Goal: Task Accomplishment & Management: Manage account settings

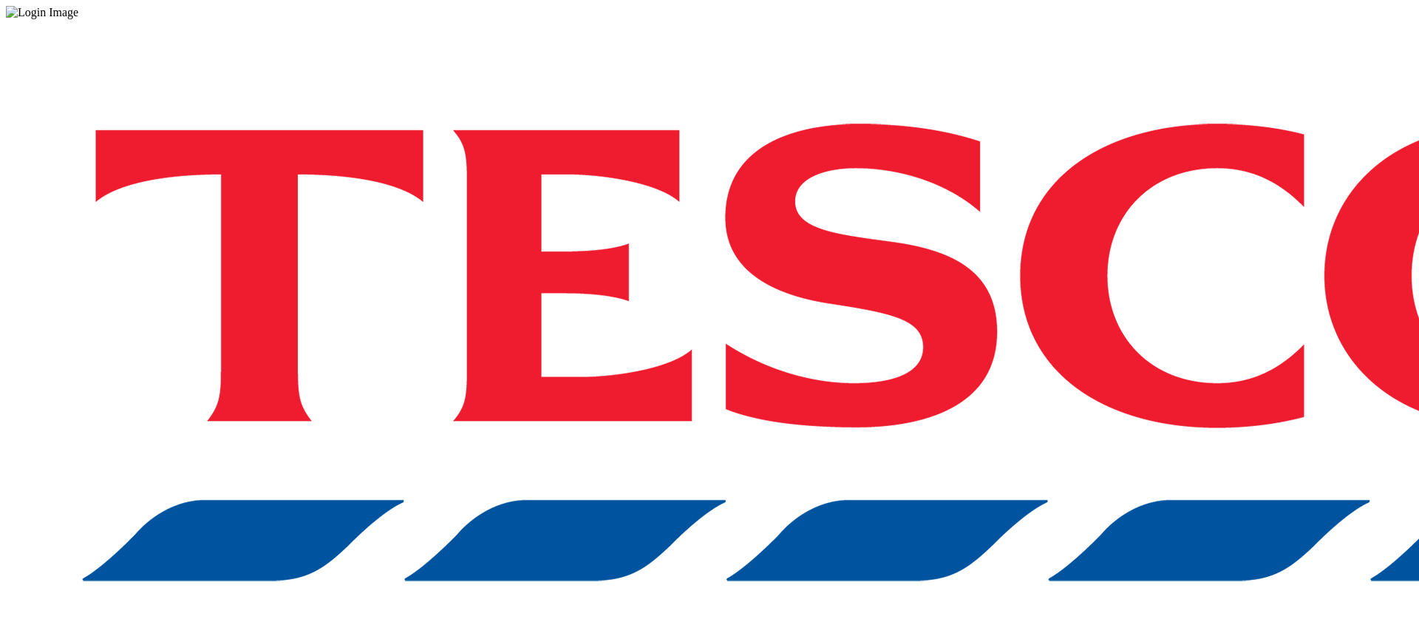
click at [1068, 392] on div "Log in to the Spectra’s dashboard using Tesco’s credentials. If you don’t have …" at bounding box center [709, 386] width 1407 height 735
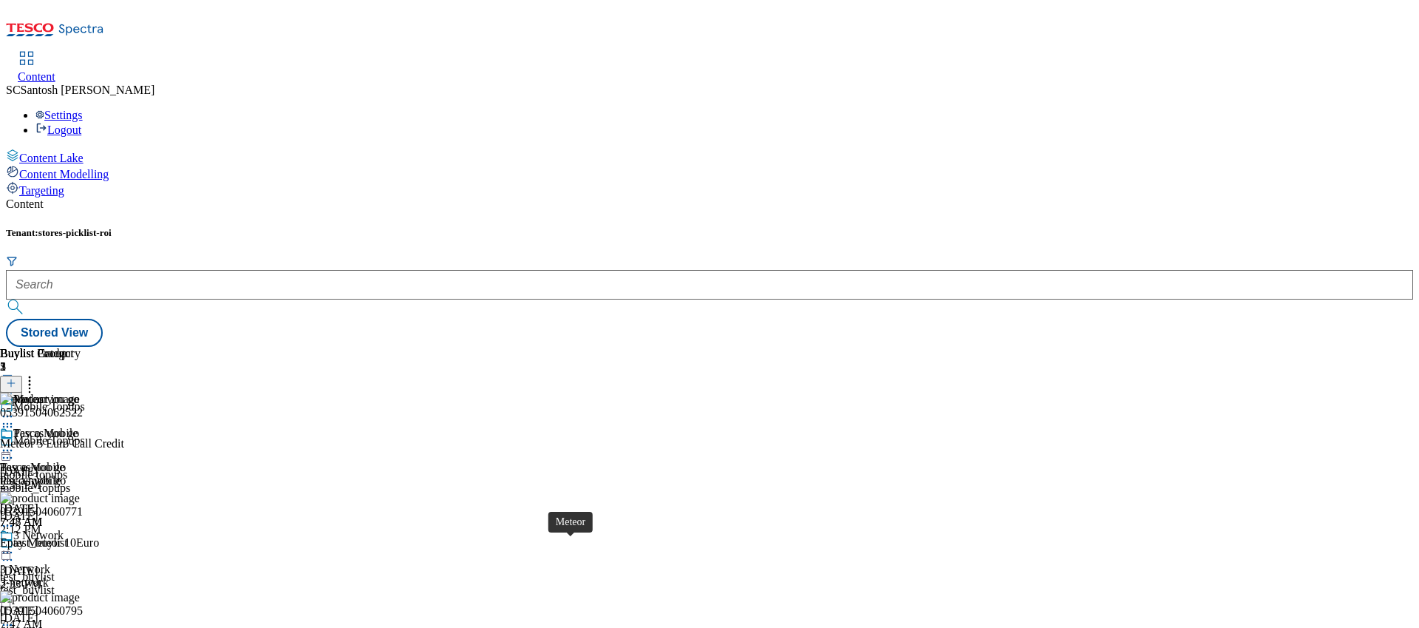
click at [47, 627] on div "Meteor" at bounding box center [30, 636] width 34 height 13
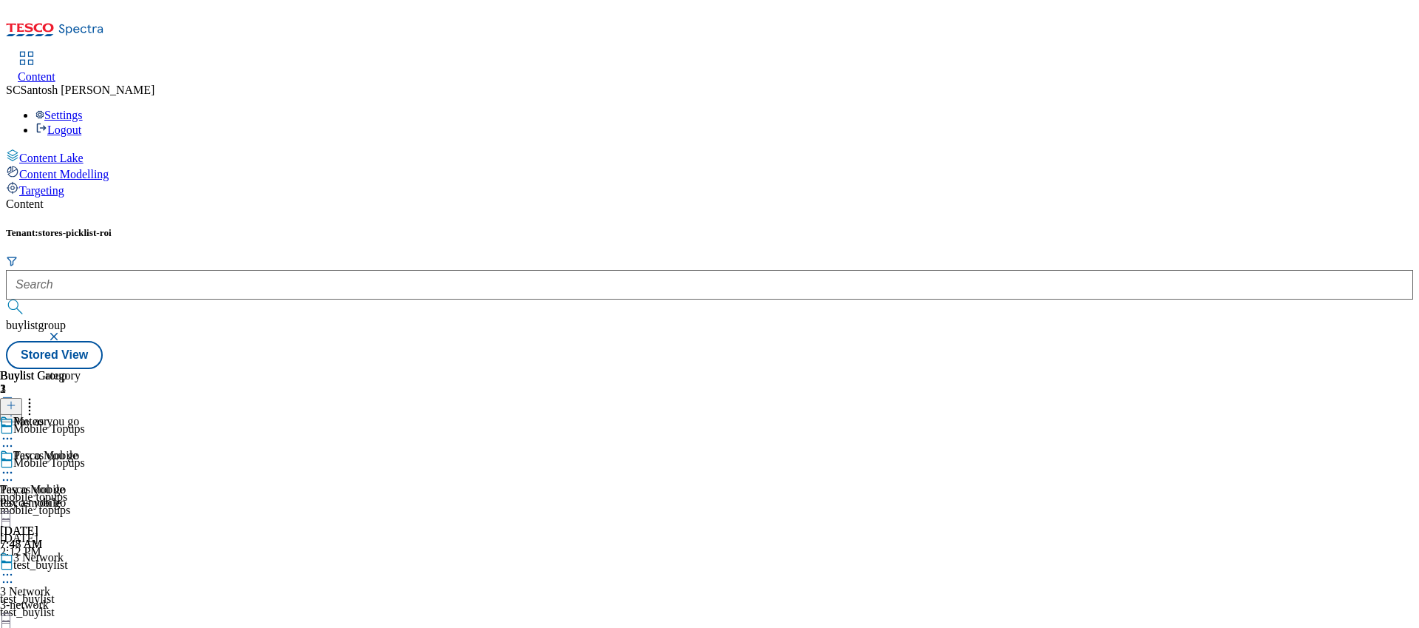
scroll to position [0, 0]
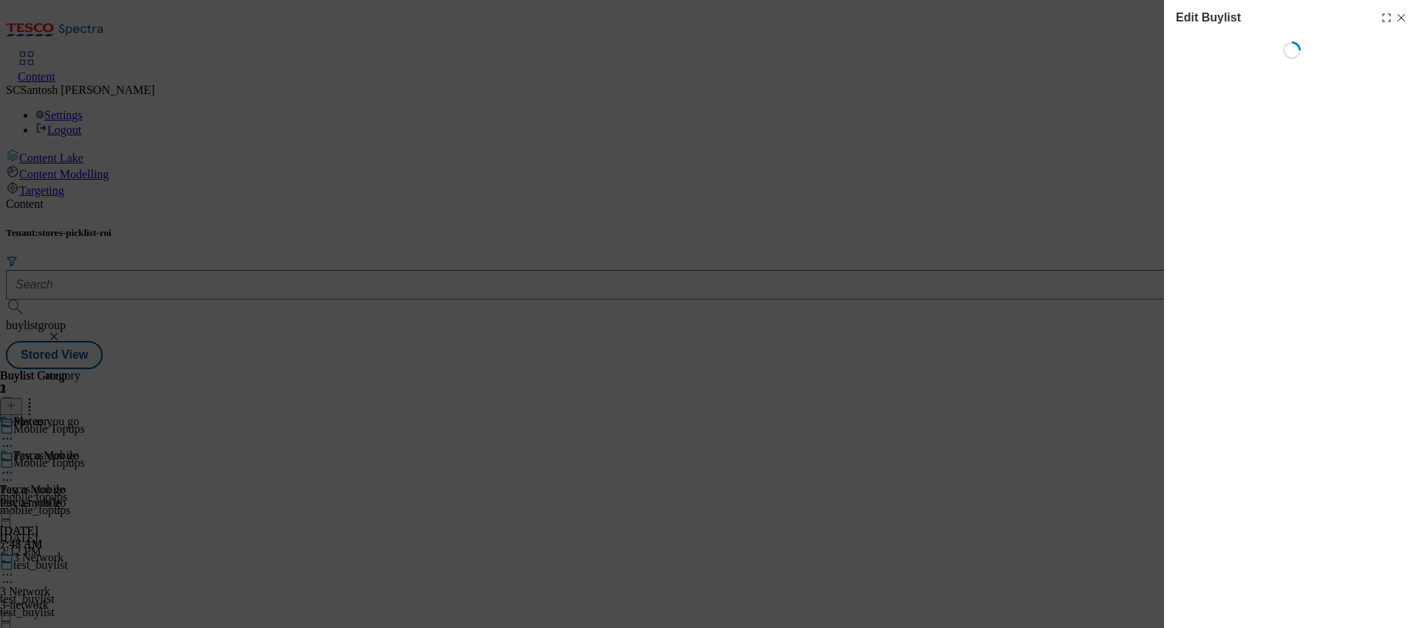
select select "evergreen"
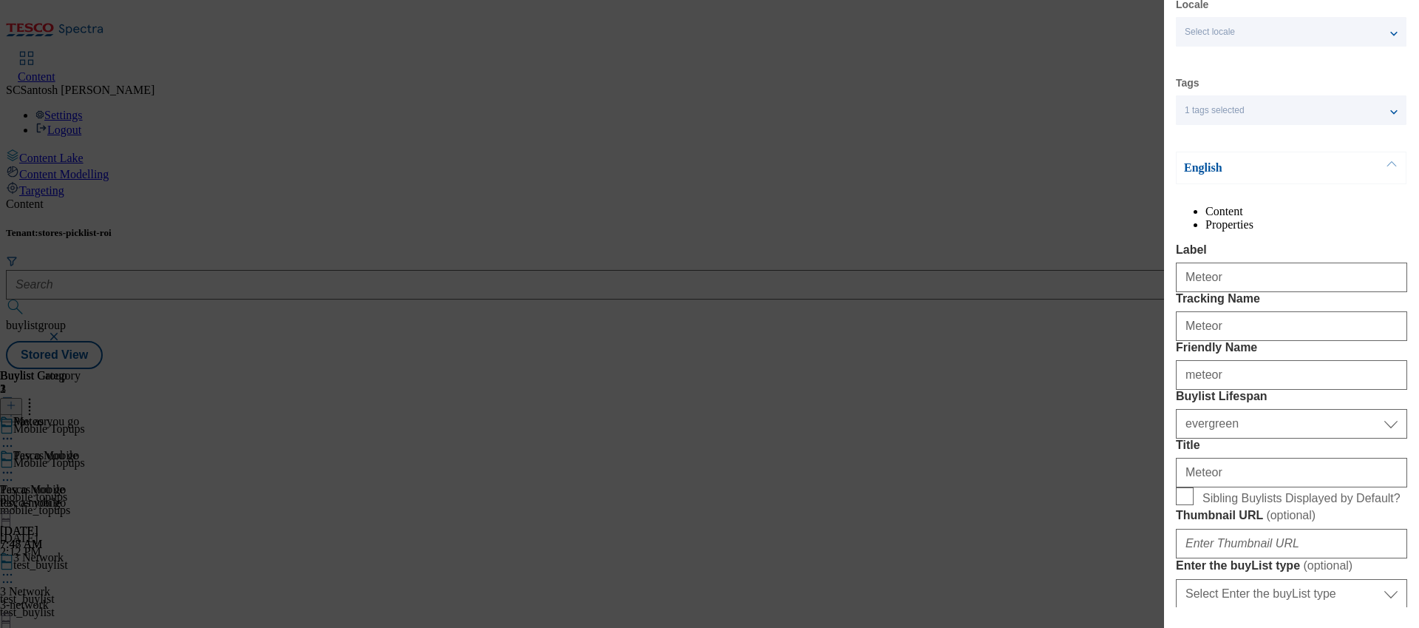
scroll to position [61, 0]
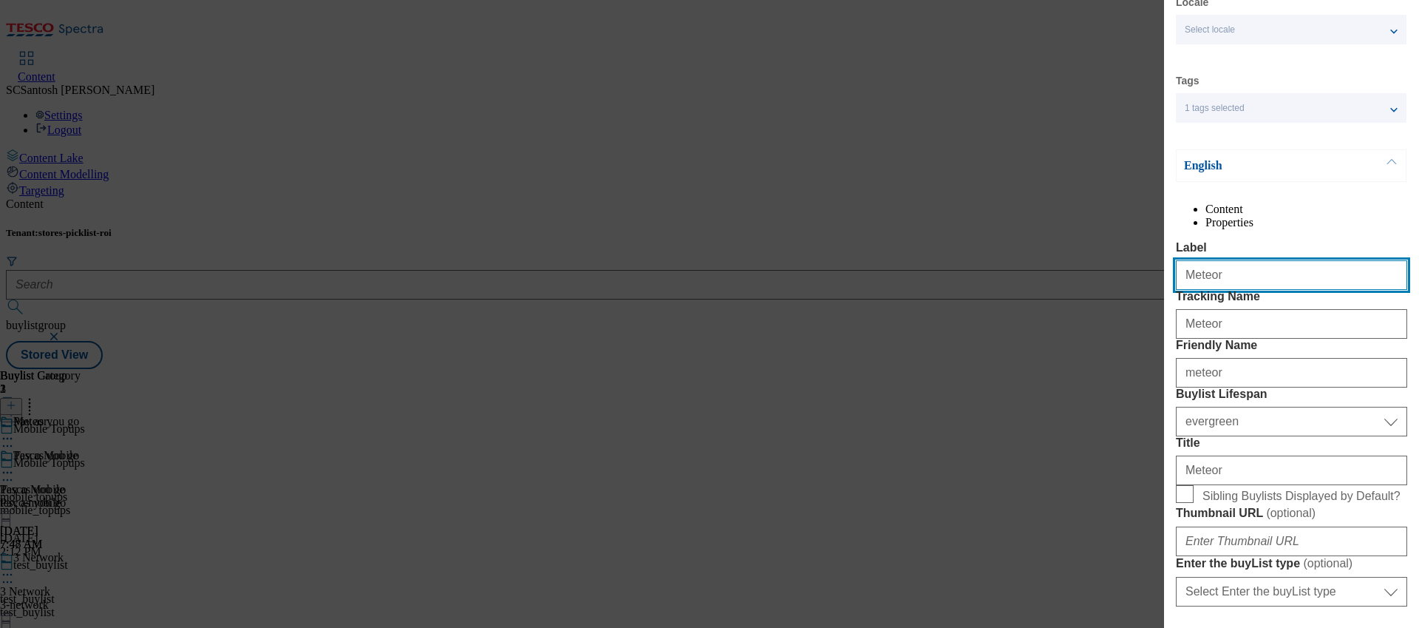
click at [1271, 290] on input "Meteor" at bounding box center [1291, 275] width 231 height 30
click at [1268, 290] on input "Meteor" at bounding box center [1291, 275] width 231 height 30
type input "Meteor"
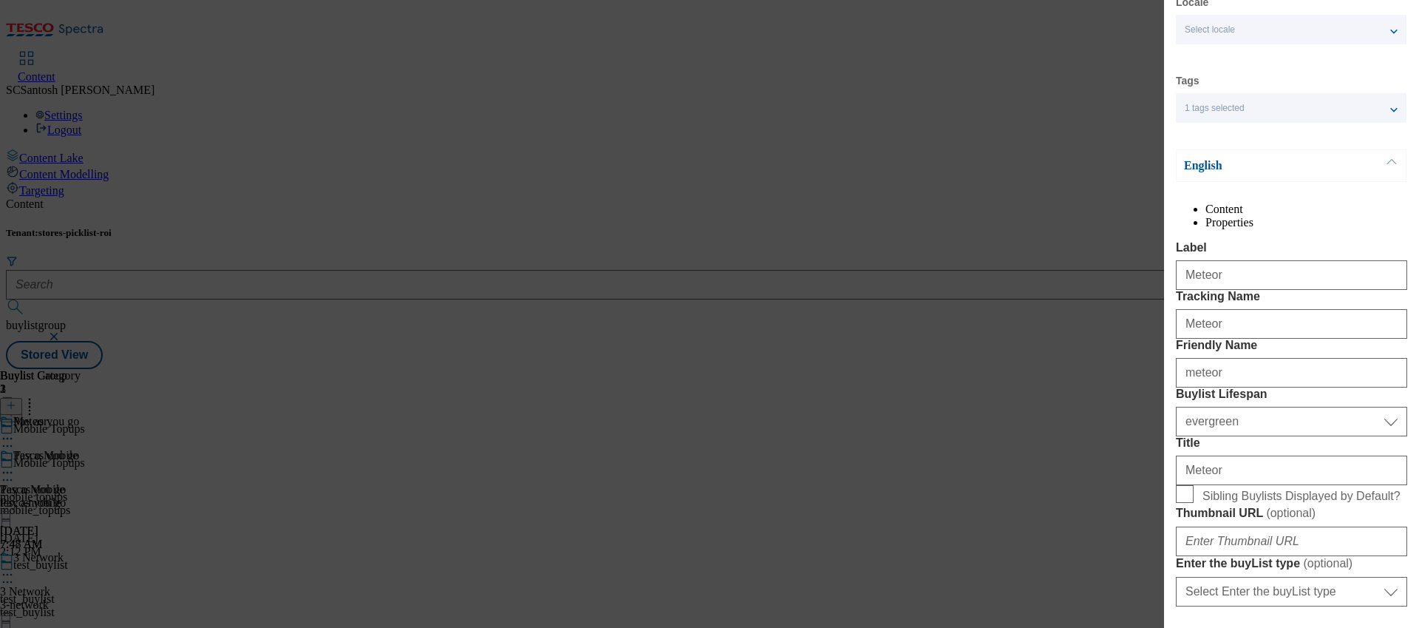
click at [1092, 337] on div "Edit Buylist Locale Select locale English Welsh Tags 1 tags selected fnf market…" at bounding box center [709, 314] width 1419 height 628
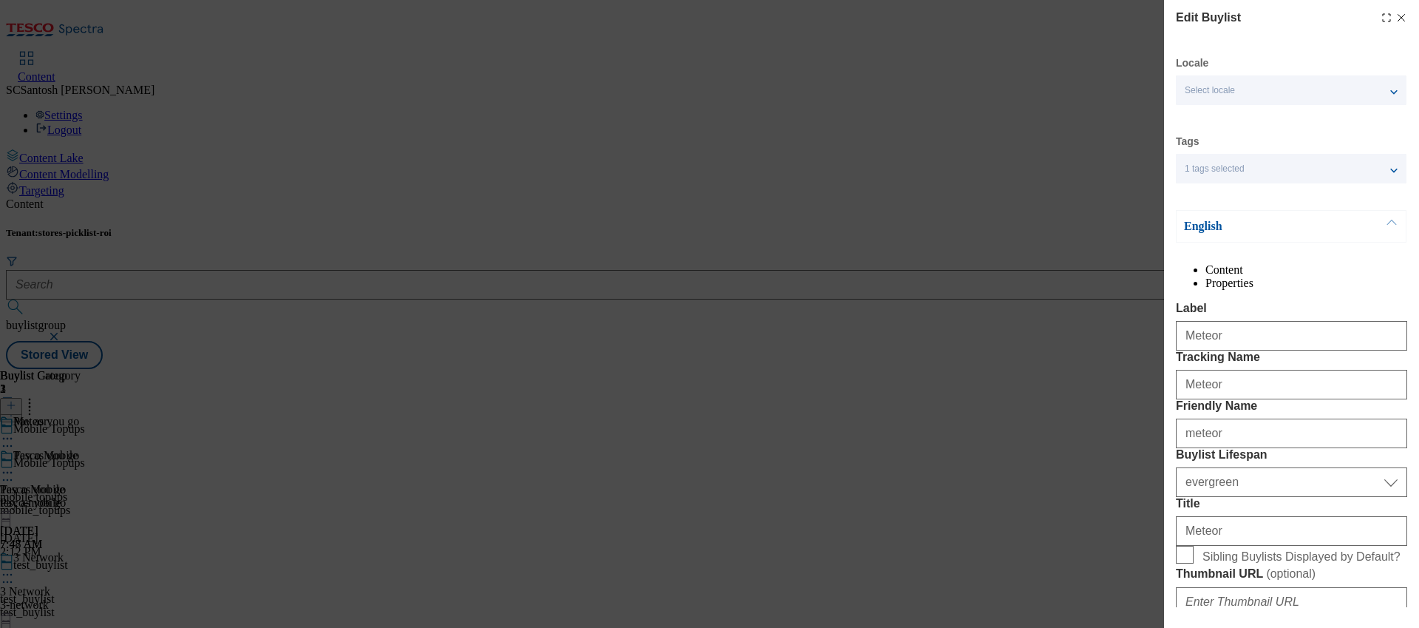
click at [1395, 19] on icon "Modal" at bounding box center [1401, 18] width 12 height 12
select select "evergreen"
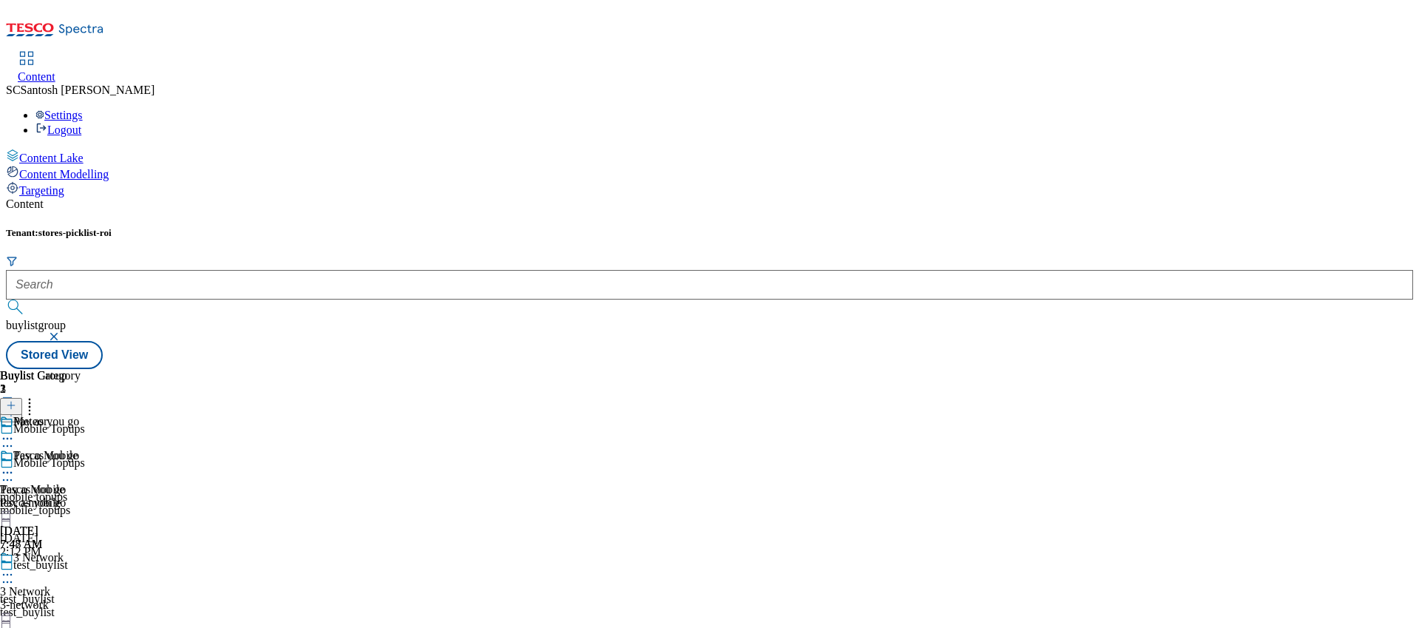
click at [1191, 369] on div "Buylist Group 2 Mobile Topups Mobile Topups mobile topups mobile_topups Nov 7, …" at bounding box center [709, 369] width 1407 height 0
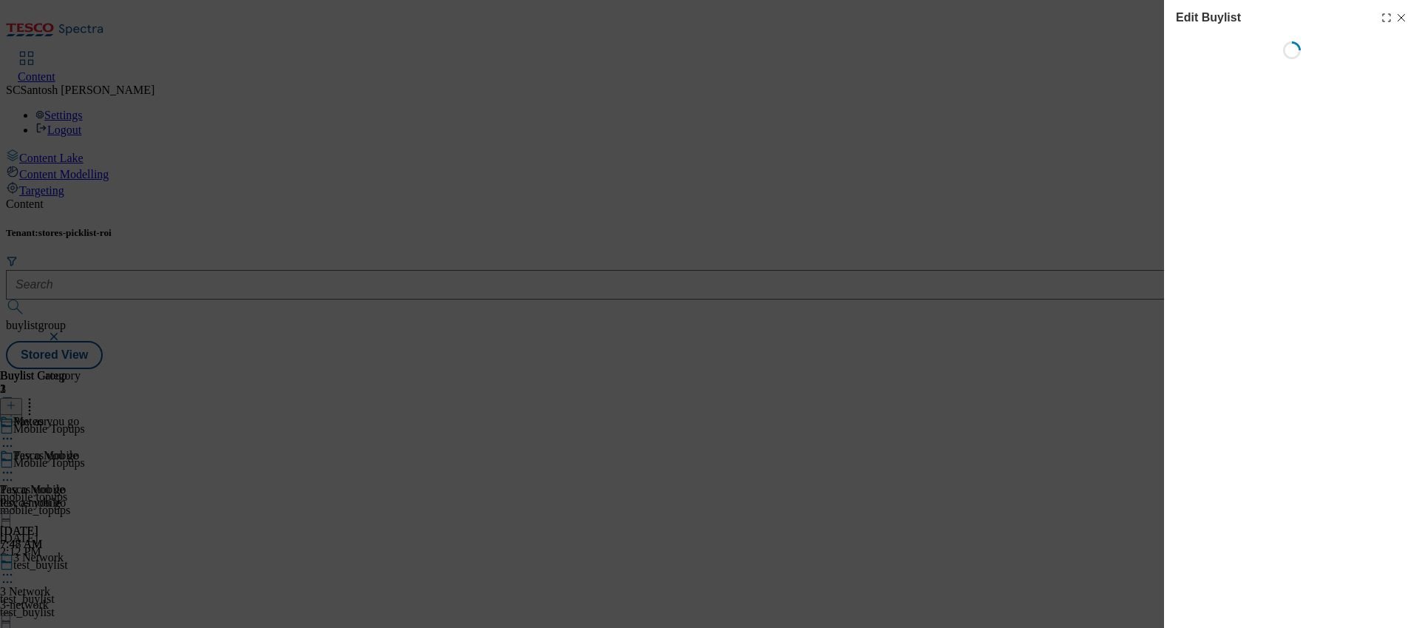
select select "evergreen"
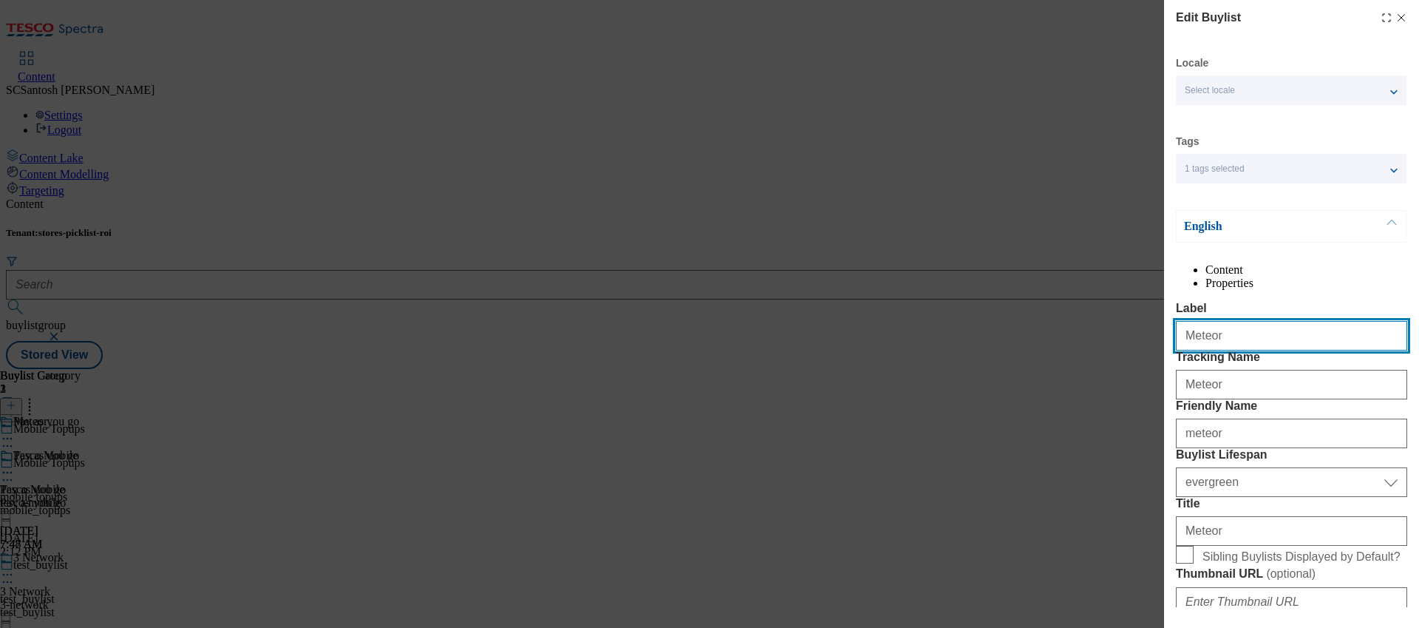
click at [1236, 350] on input "Meteor" at bounding box center [1291, 336] width 231 height 30
type input "Eir"
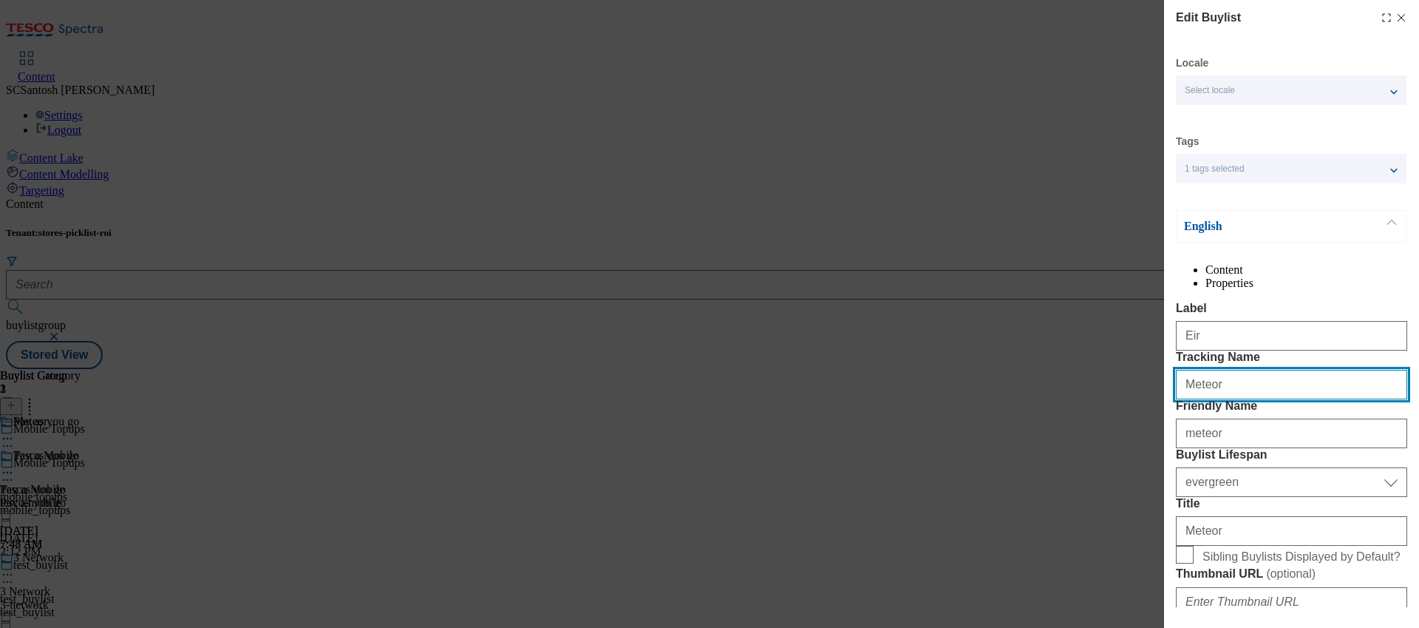
click at [1234, 399] on input "Meteor" at bounding box center [1291, 385] width 231 height 30
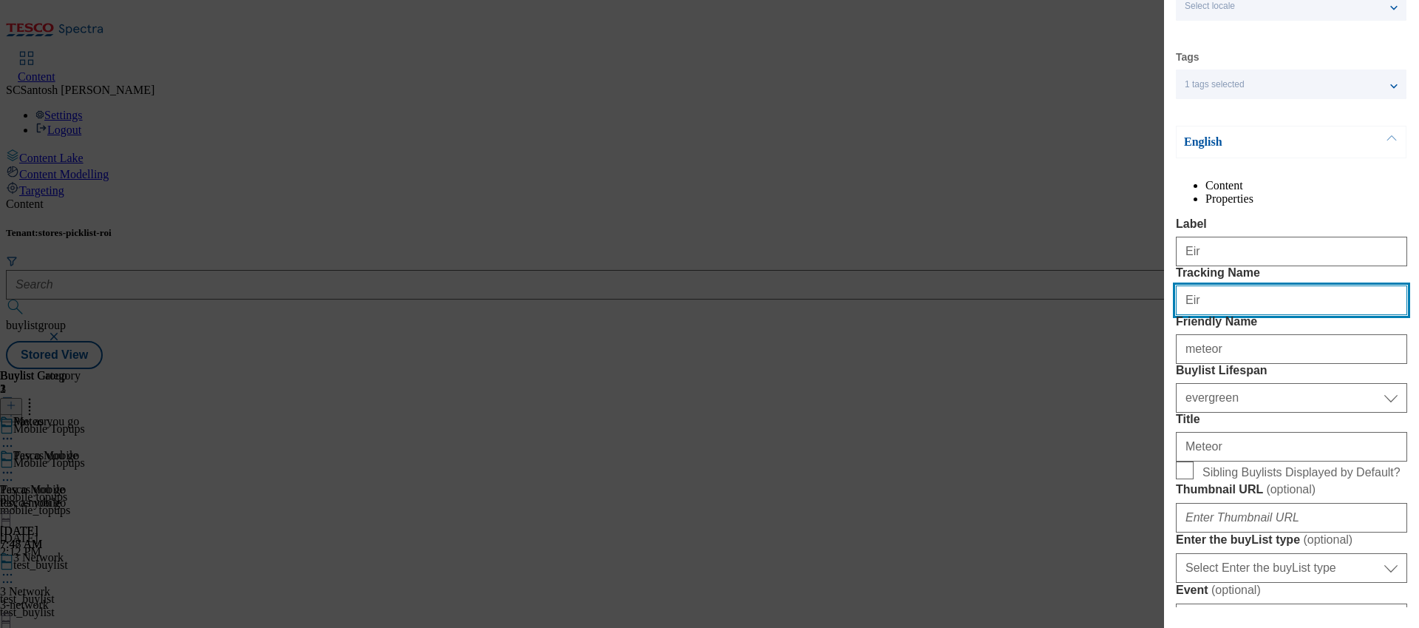
scroll to position [142, 0]
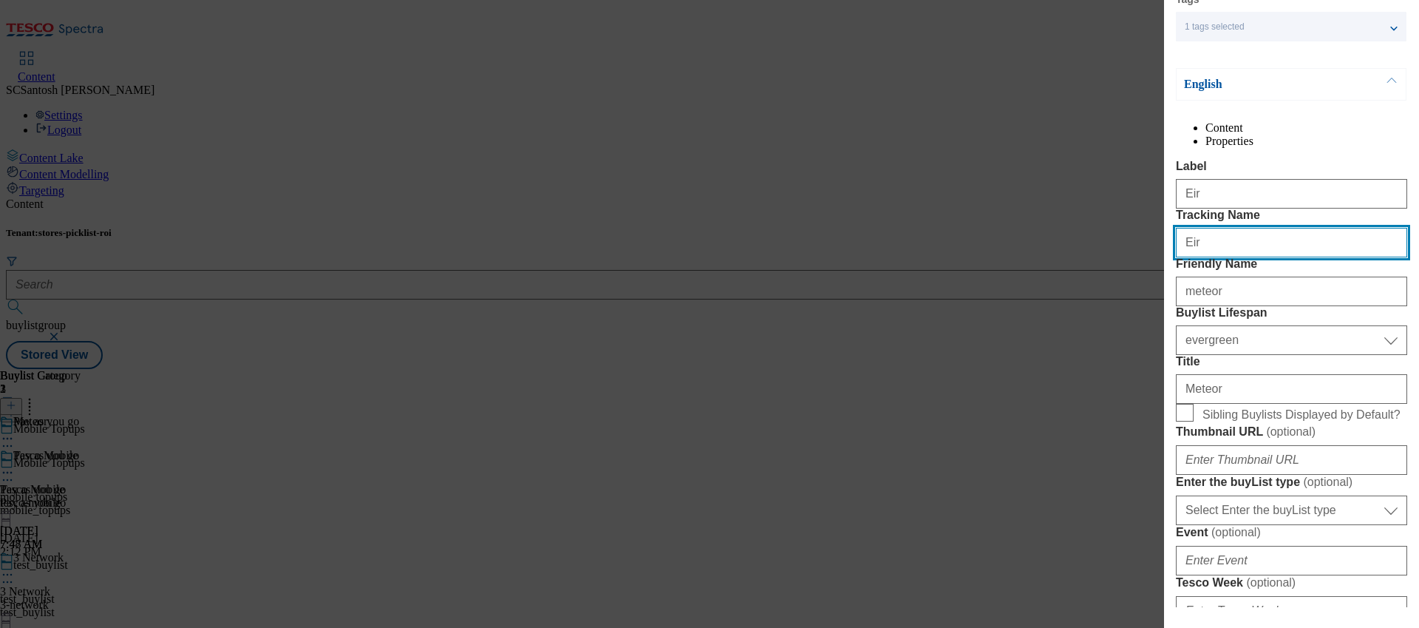
type input "Eir"
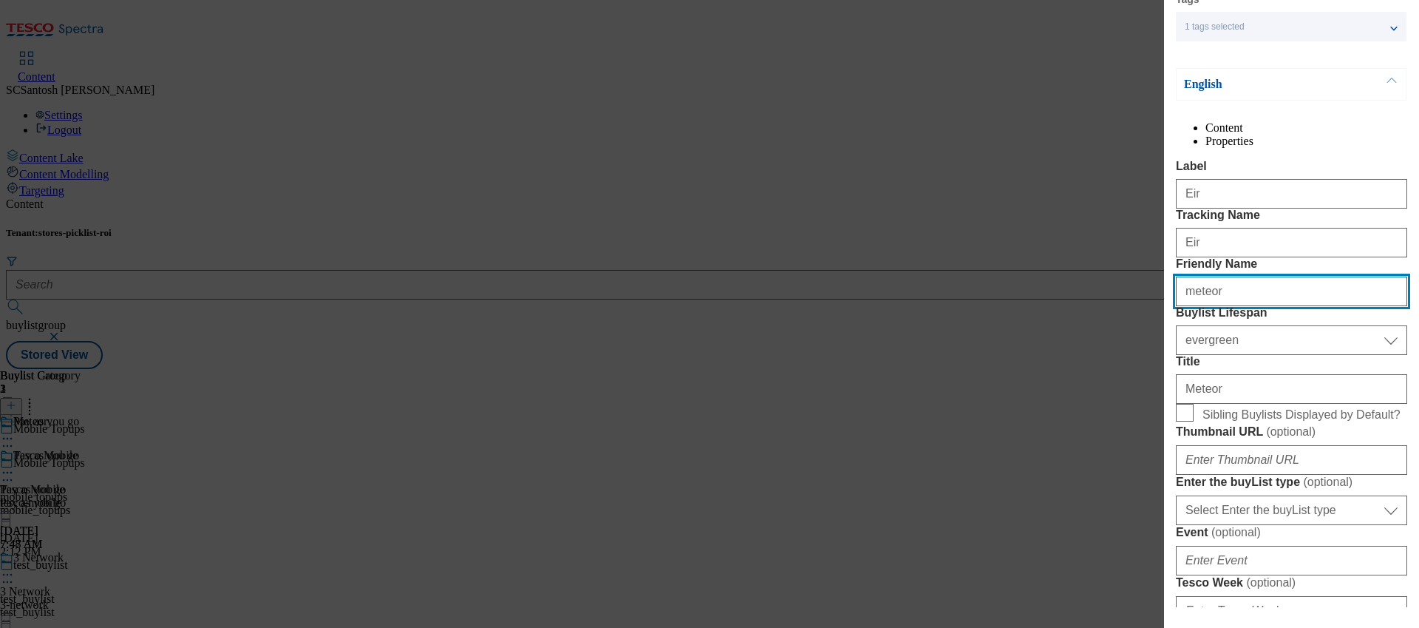
click at [1229, 306] on input "meteor" at bounding box center [1291, 291] width 231 height 30
type input "Eir"
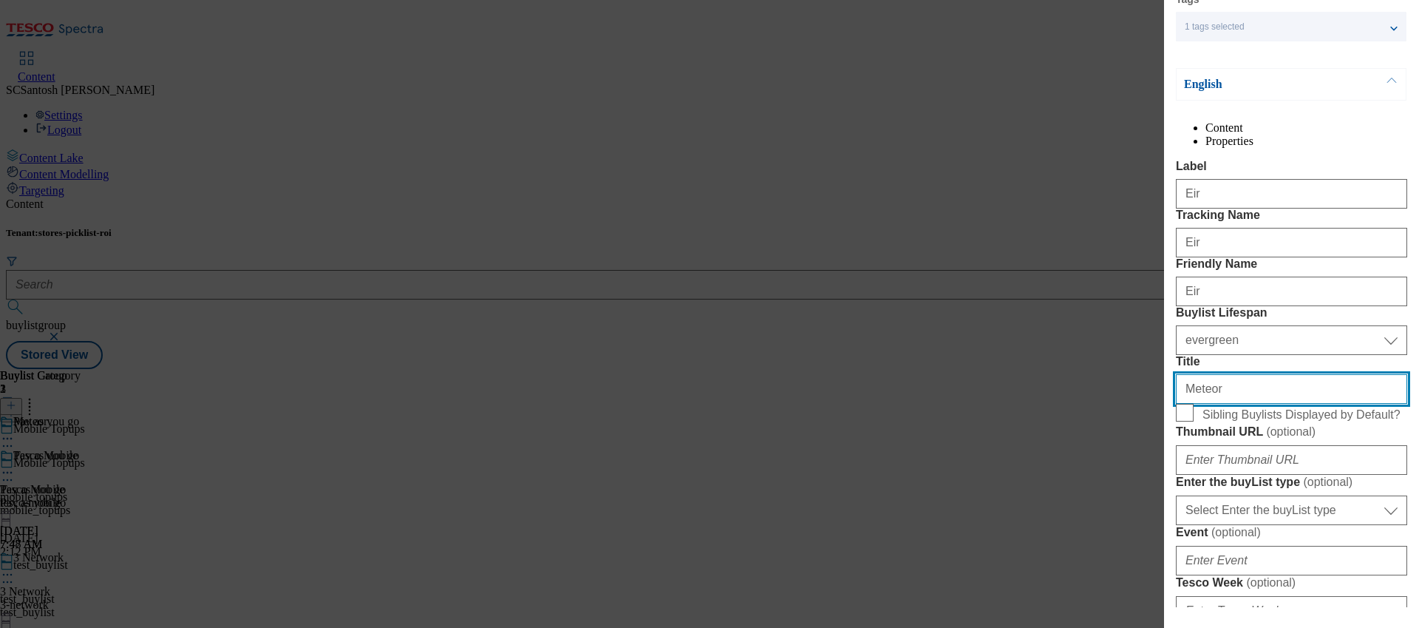
click at [1229, 404] on input "Meteor" at bounding box center [1291, 389] width 231 height 30
type input "Eir"
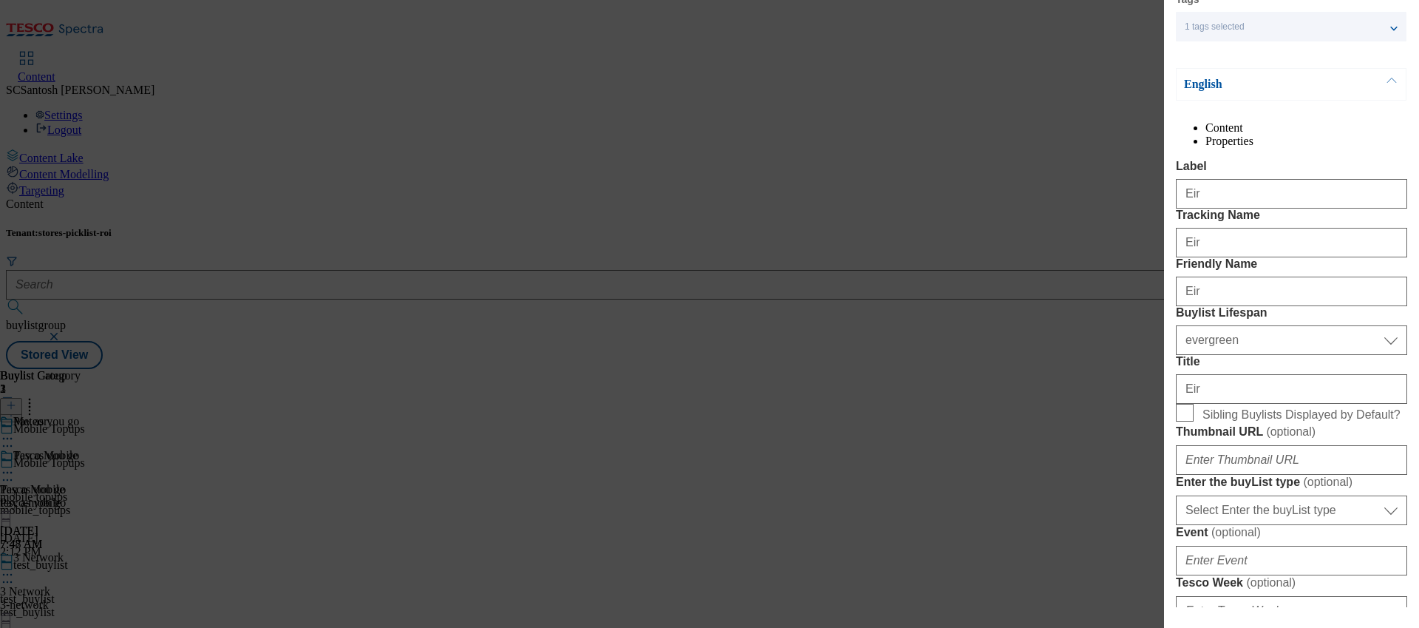
click at [1089, 315] on div "Edit Buylist Locale Select locale English Welsh Tags 1 tags selected fnf market…" at bounding box center [709, 314] width 1419 height 628
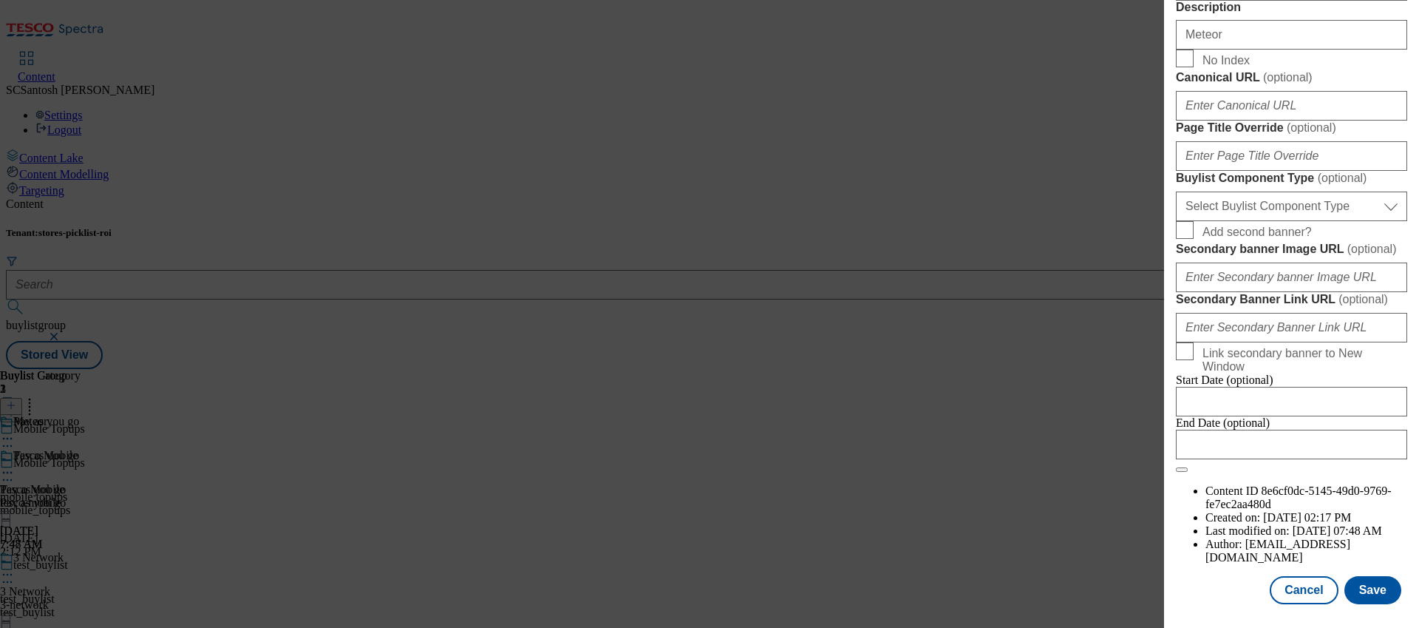
scroll to position [1335, 0]
click at [1368, 579] on button "Save" at bounding box center [1372, 590] width 57 height 28
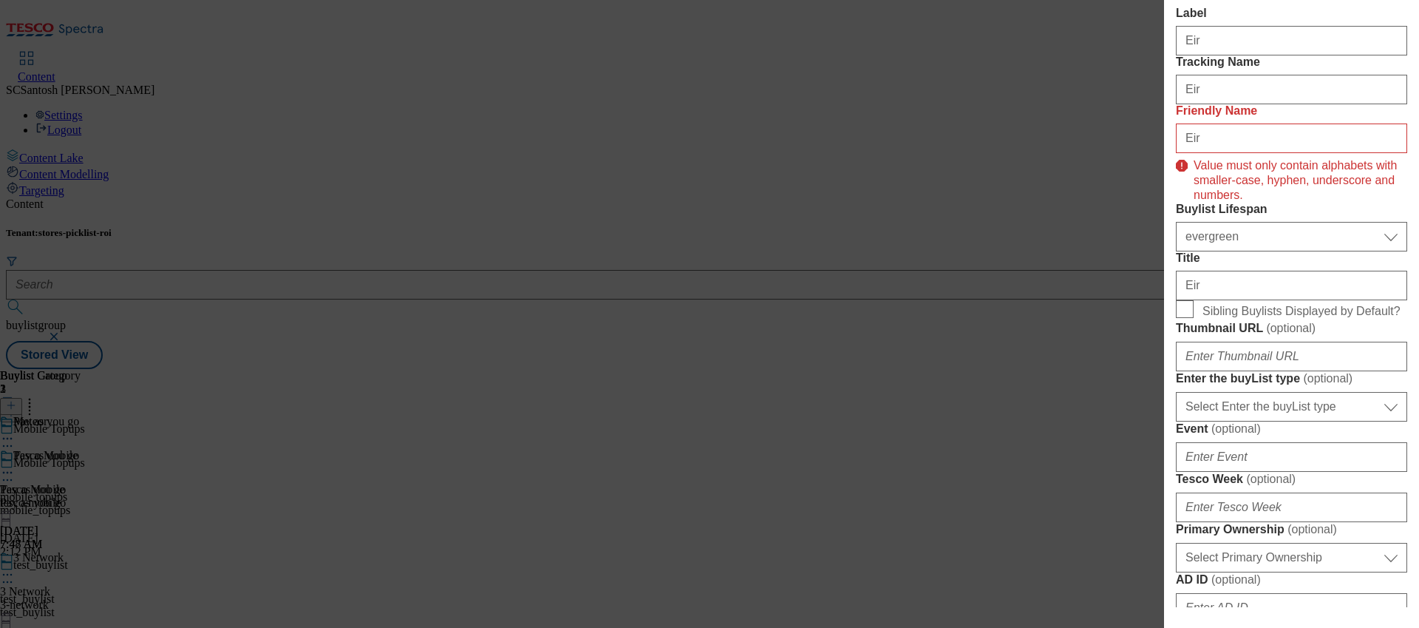
scroll to position [191, 0]
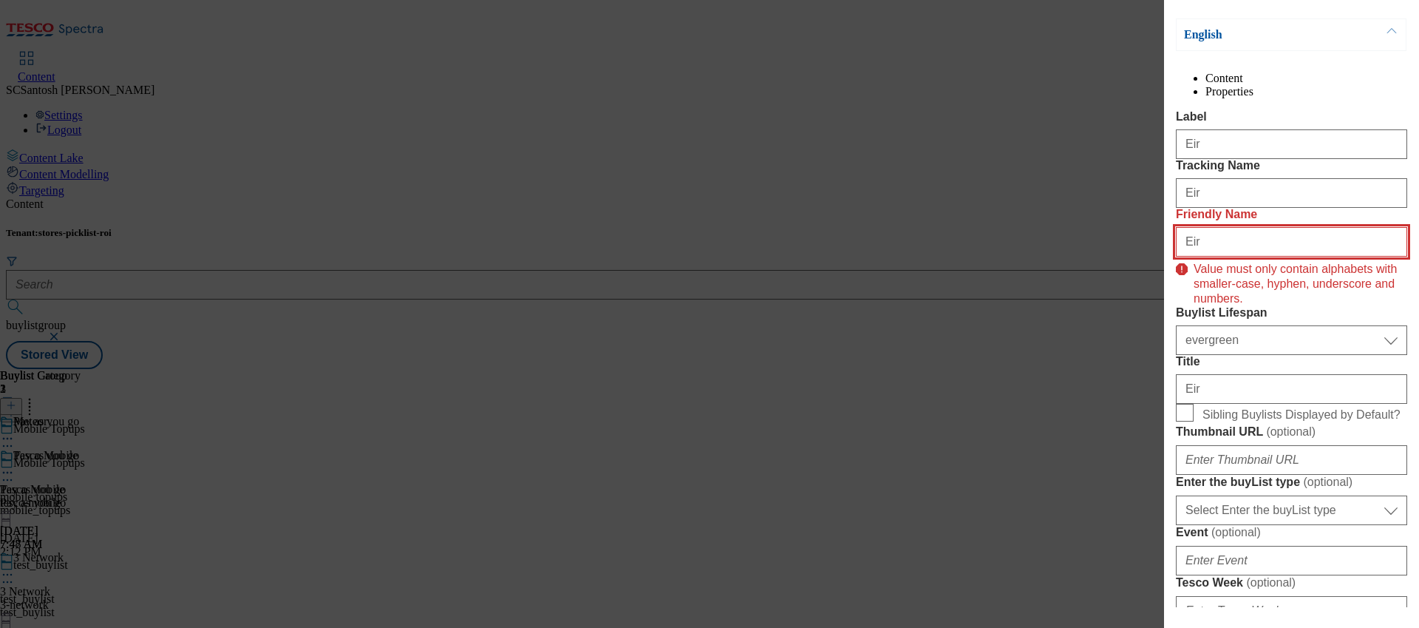
click at [1205, 256] on input "Eir" at bounding box center [1291, 242] width 231 height 30
type input "E"
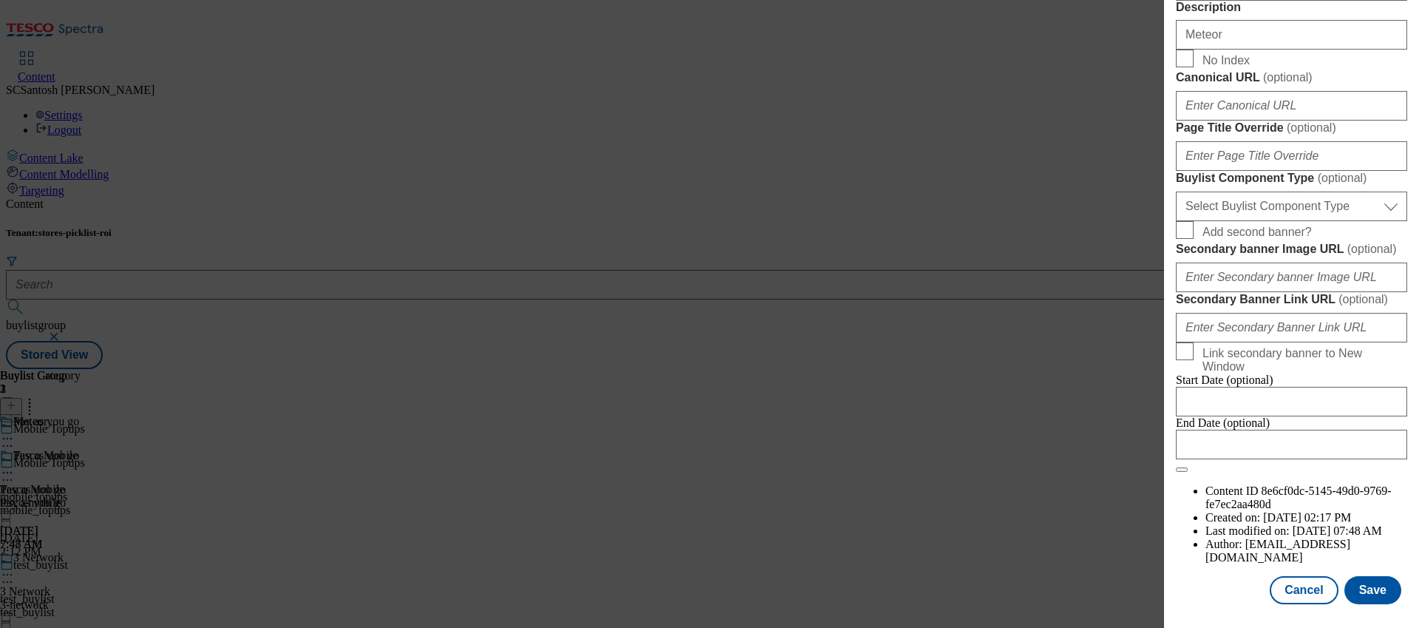
scroll to position [1335, 0]
type input "eir"
click at [1361, 584] on button "Save" at bounding box center [1372, 590] width 57 height 28
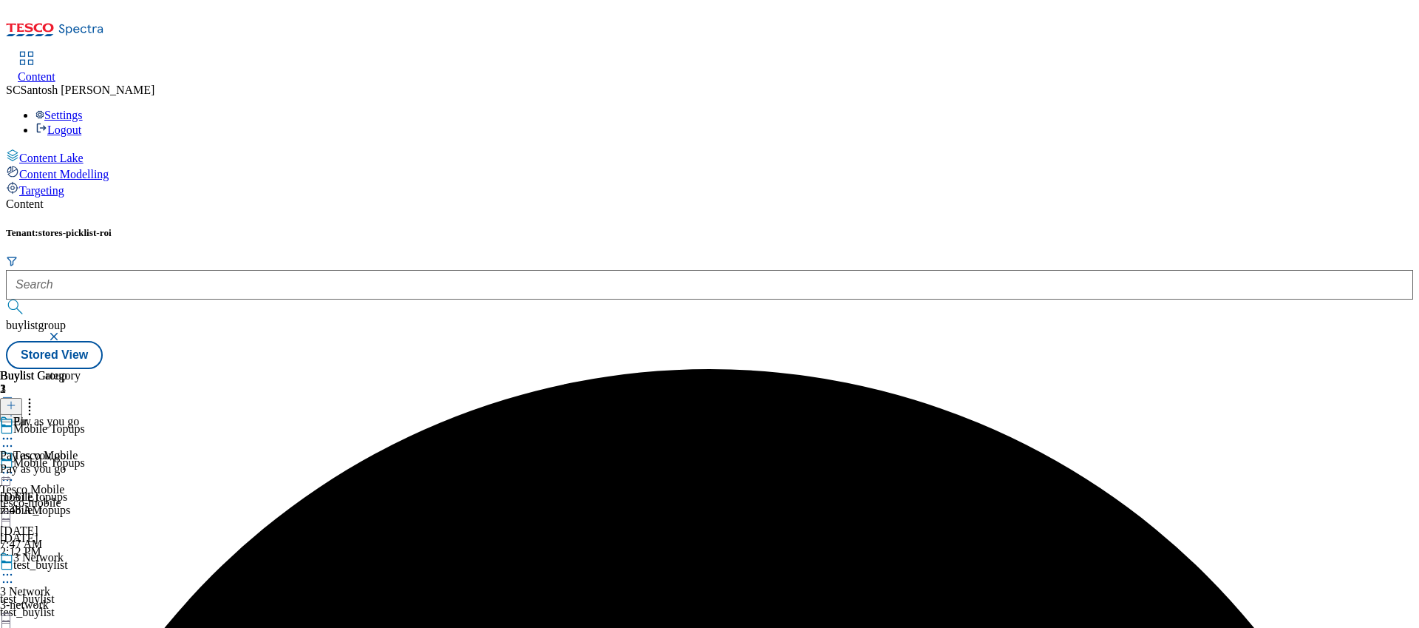
scroll to position [87, 0]
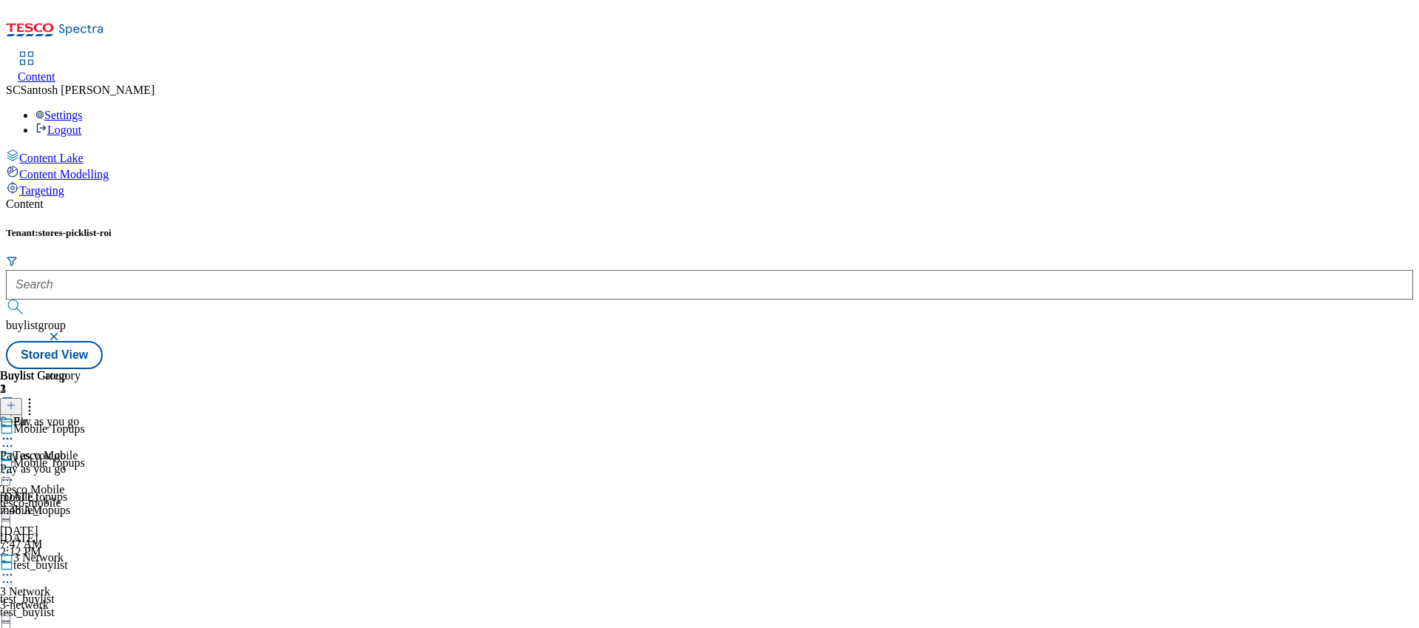
scroll to position [118, 0]
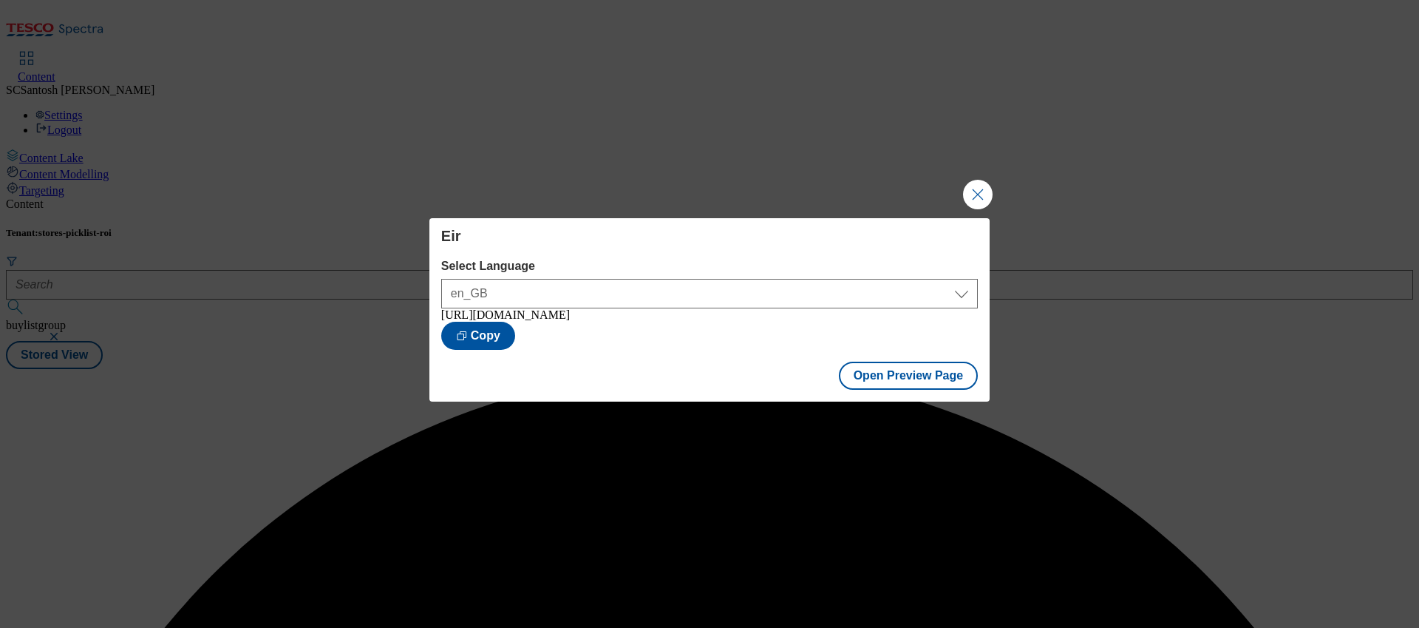
scroll to position [0, 0]
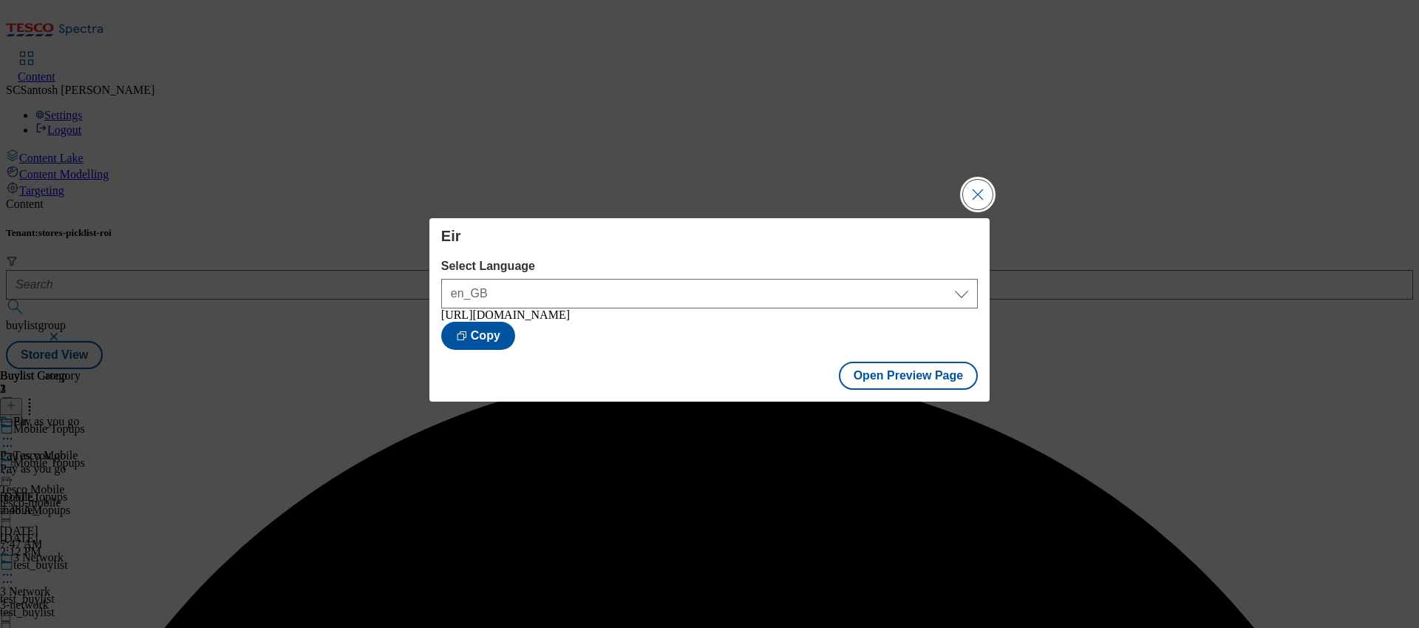
click at [976, 199] on button "Close Modal" at bounding box center [978, 195] width 30 height 30
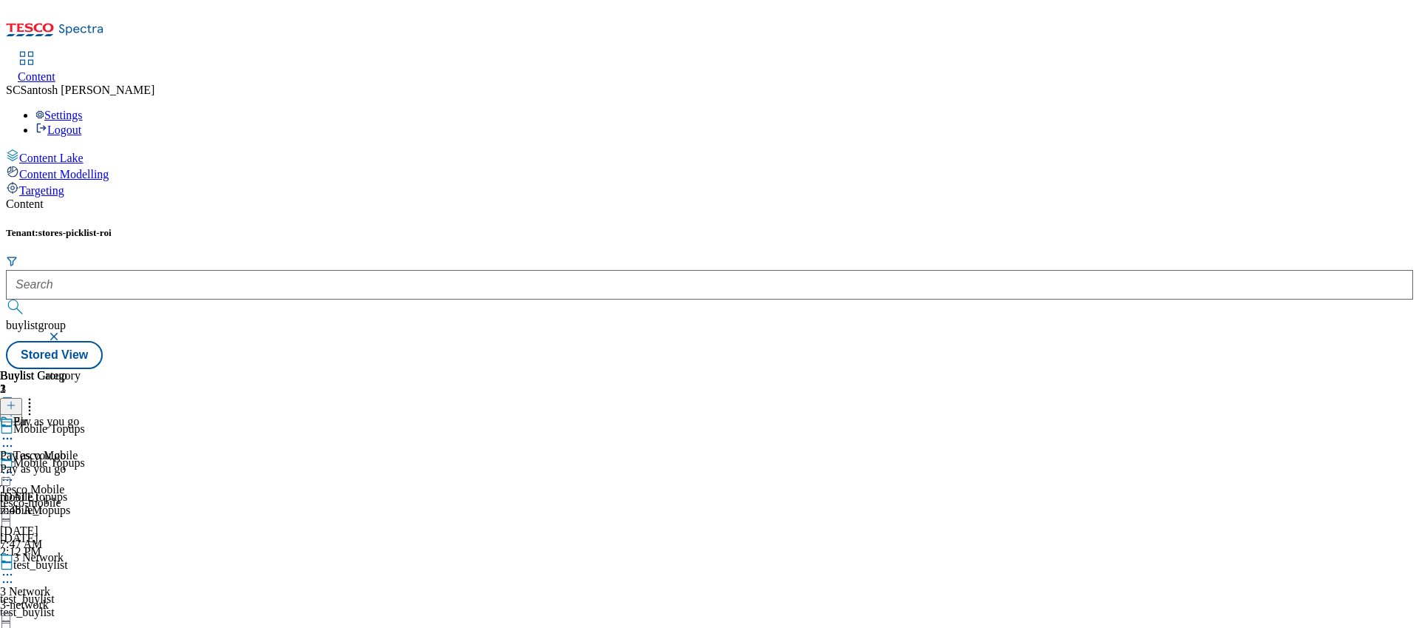
scroll to position [87, 0]
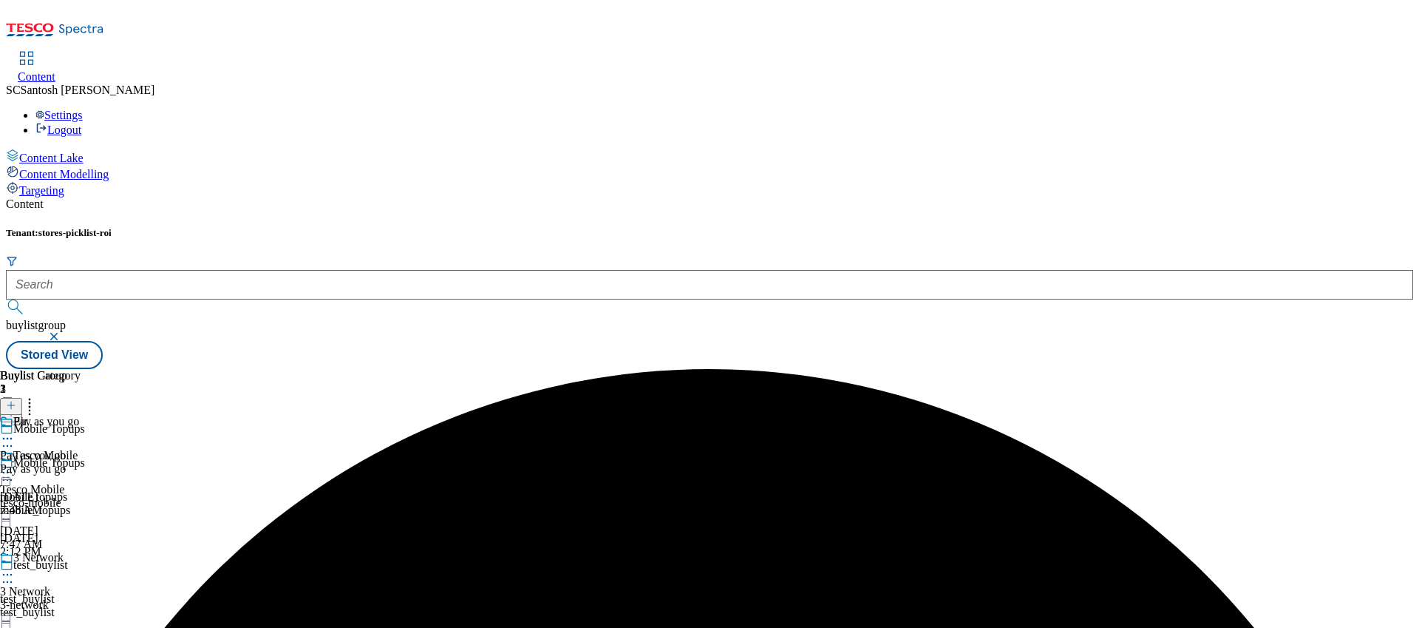
scroll to position [87, 0]
click at [1157, 369] on div "Buylist Group 2 Mobile Topups Mobile Topups mobile topups mobile_topups Nov 7, …" at bounding box center [709, 369] width 1407 height 0
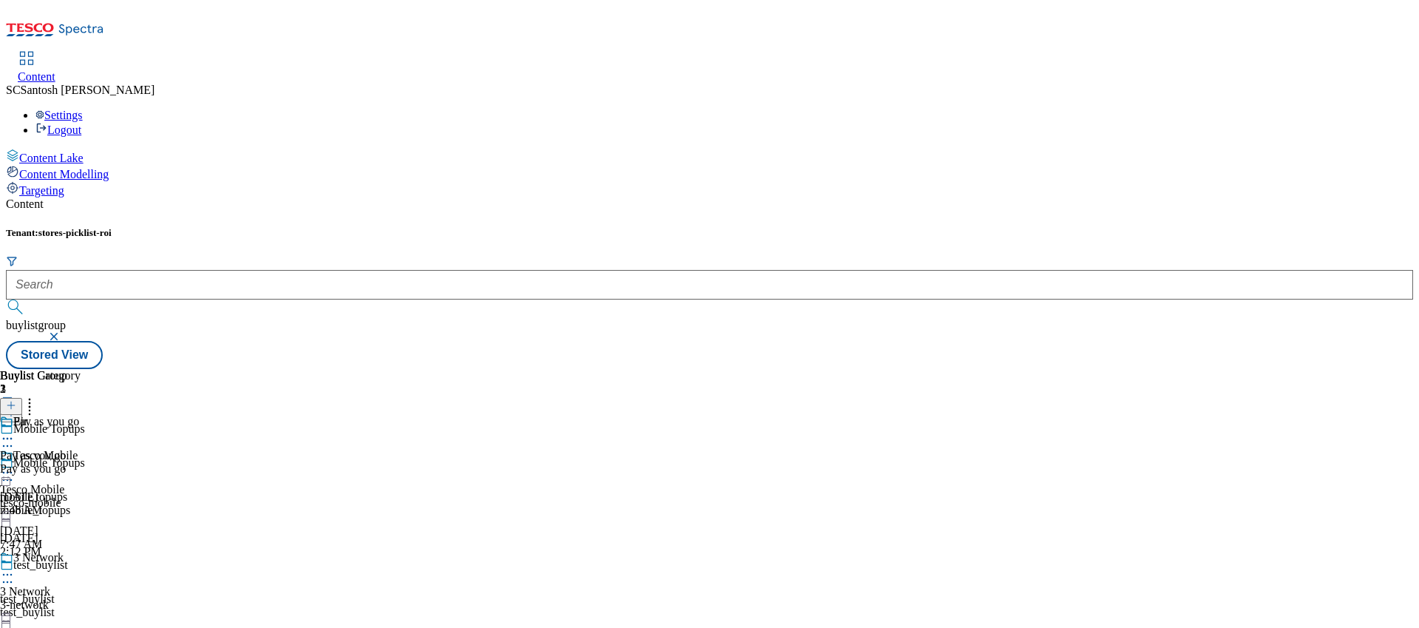
click at [1070, 369] on div "Buylist Group 2 Mobile Topups Mobile Topups mobile topups mobile_topups Nov 7, …" at bounding box center [709, 369] width 1407 height 0
click at [81, 415] on div "Pay as you go Pay as you go Pay as you go Jan 29, 2025 7:48 AM" at bounding box center [40, 466] width 81 height 102
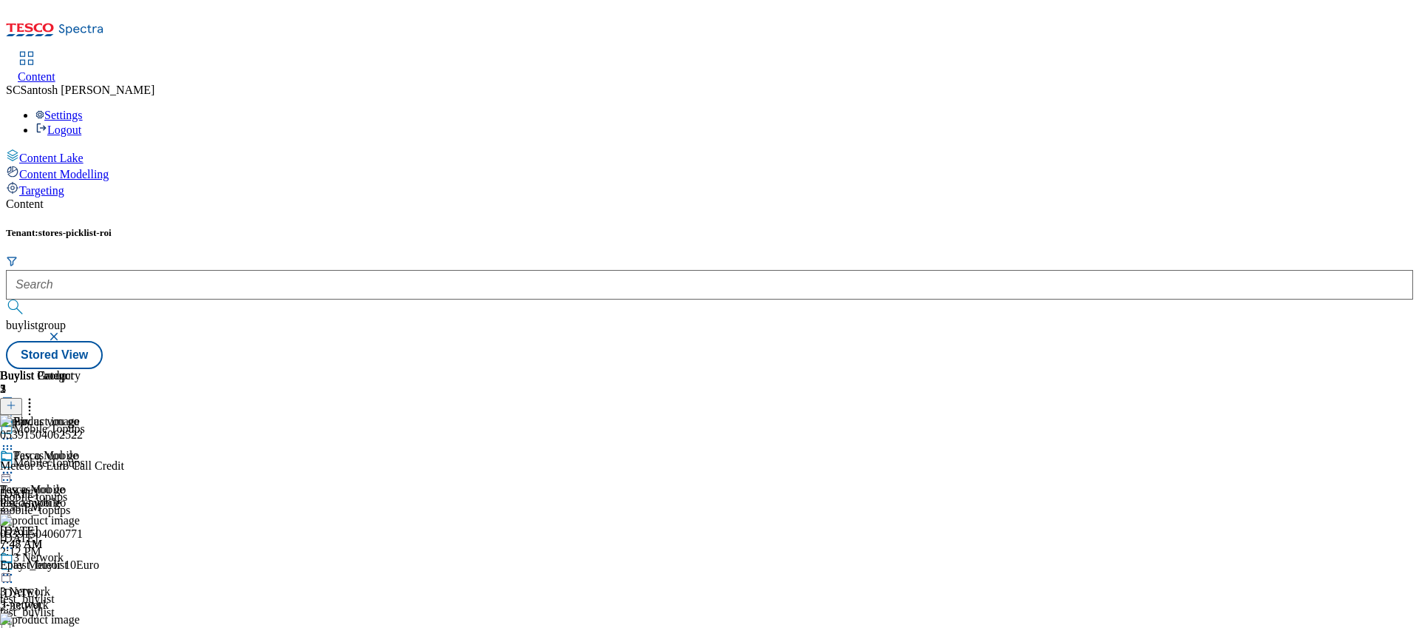
click at [81, 496] on div "Pay as you go" at bounding box center [40, 502] width 81 height 13
click at [81, 526] on div "Pay as you go Pay as you go Pay as you go Jan 29, 2025 7:48 AM" at bounding box center [40, 500] width 81 height 102
